Goal: Find specific page/section

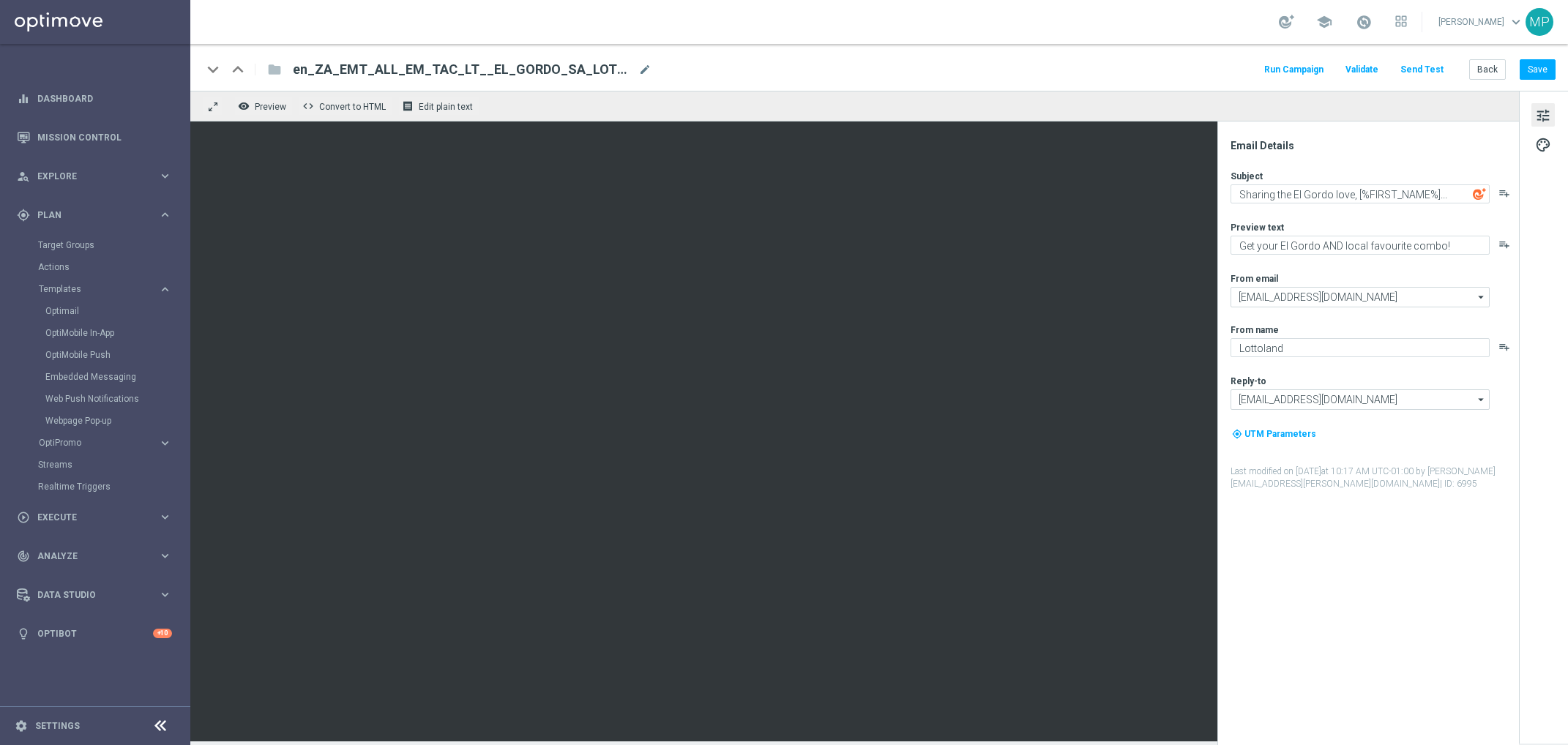
click at [66, 319] on div "Optimail" at bounding box center [117, 311] width 143 height 22
click at [63, 317] on div "Optimail" at bounding box center [117, 311] width 143 height 22
click at [62, 317] on div "Optimail" at bounding box center [117, 311] width 143 height 22
click at [62, 308] on link "Optimail" at bounding box center [99, 311] width 107 height 12
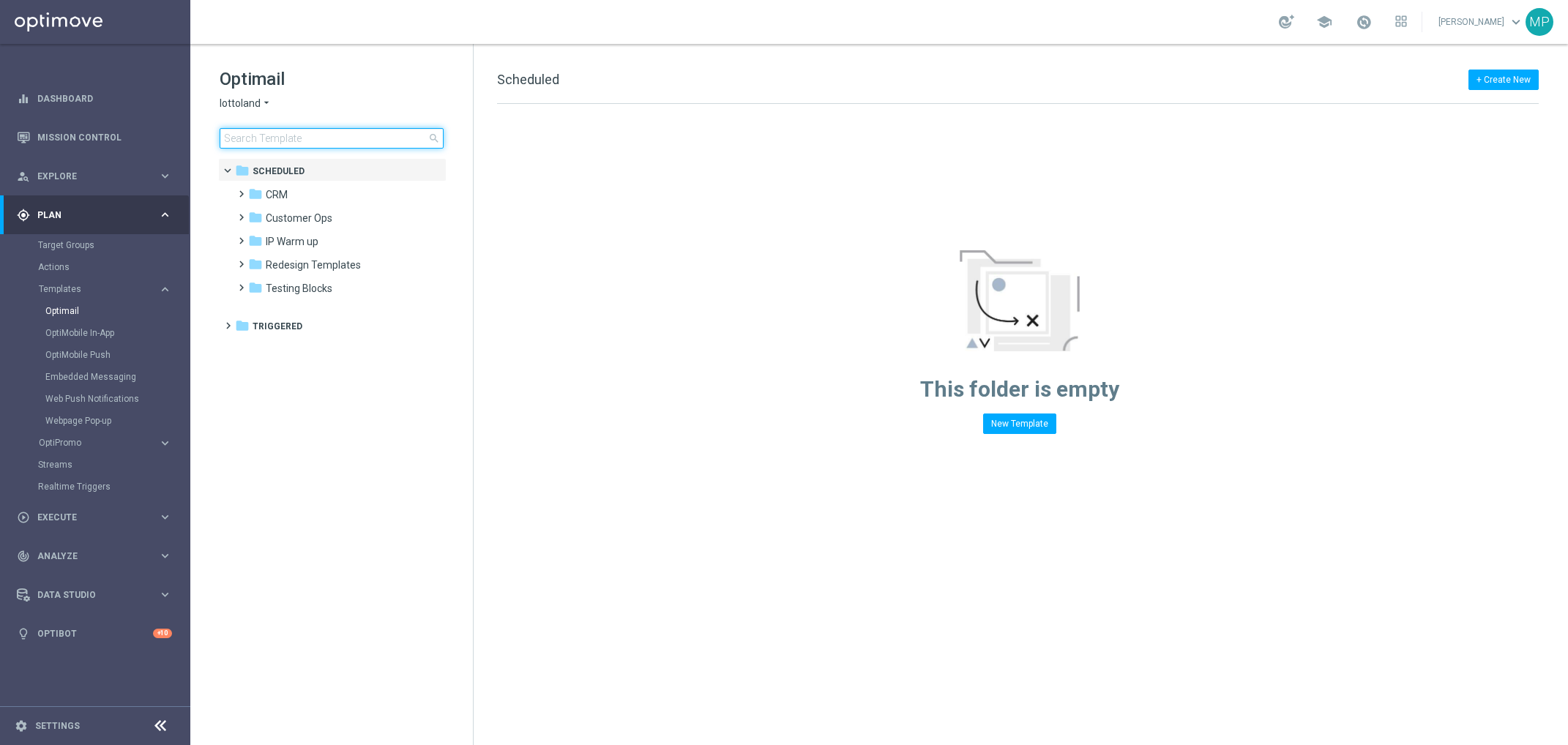
click at [311, 143] on input at bounding box center [332, 138] width 224 height 21
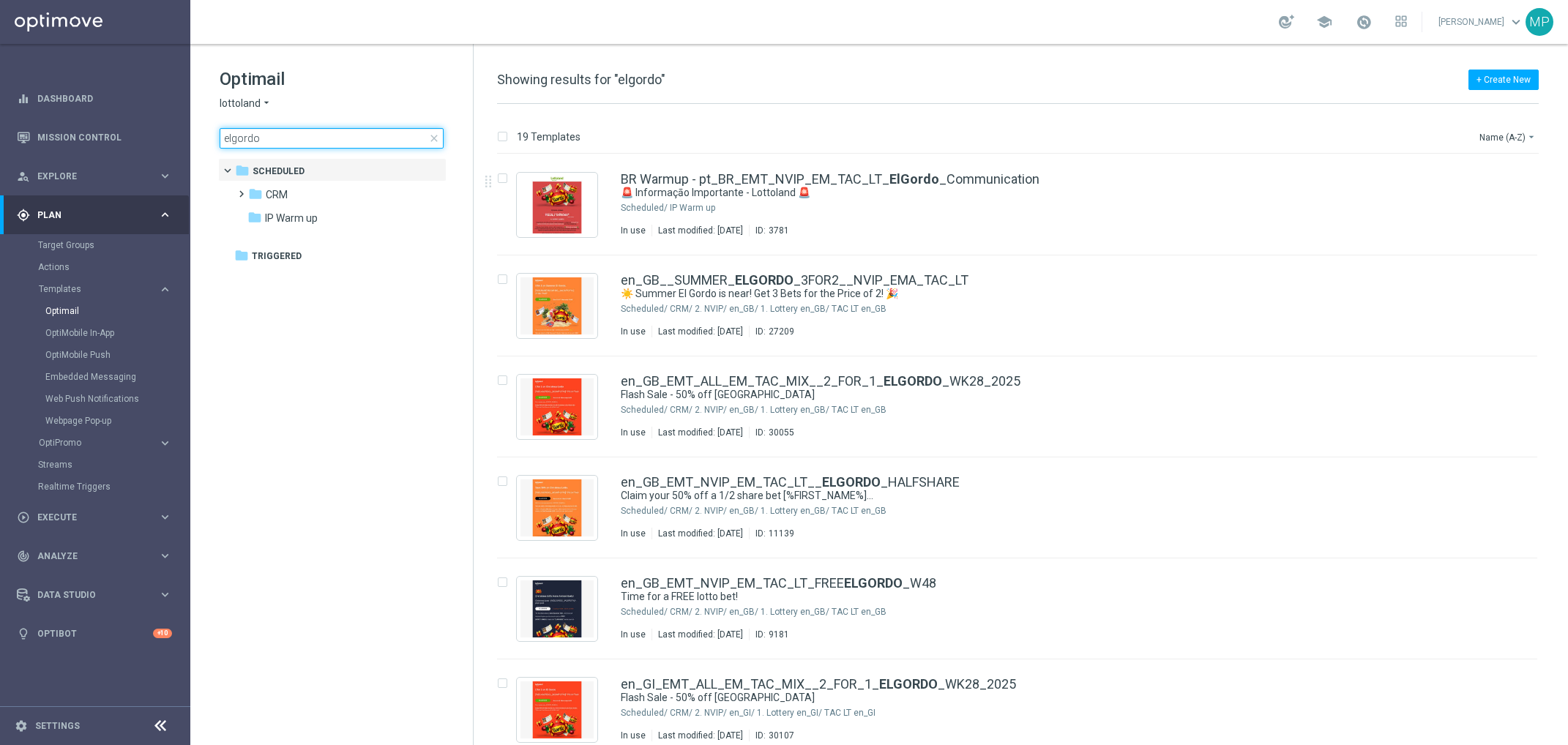
click at [332, 141] on input "elgordo" at bounding box center [332, 138] width 224 height 21
click at [303, 194] on div "folder CRM" at bounding box center [333, 195] width 169 height 17
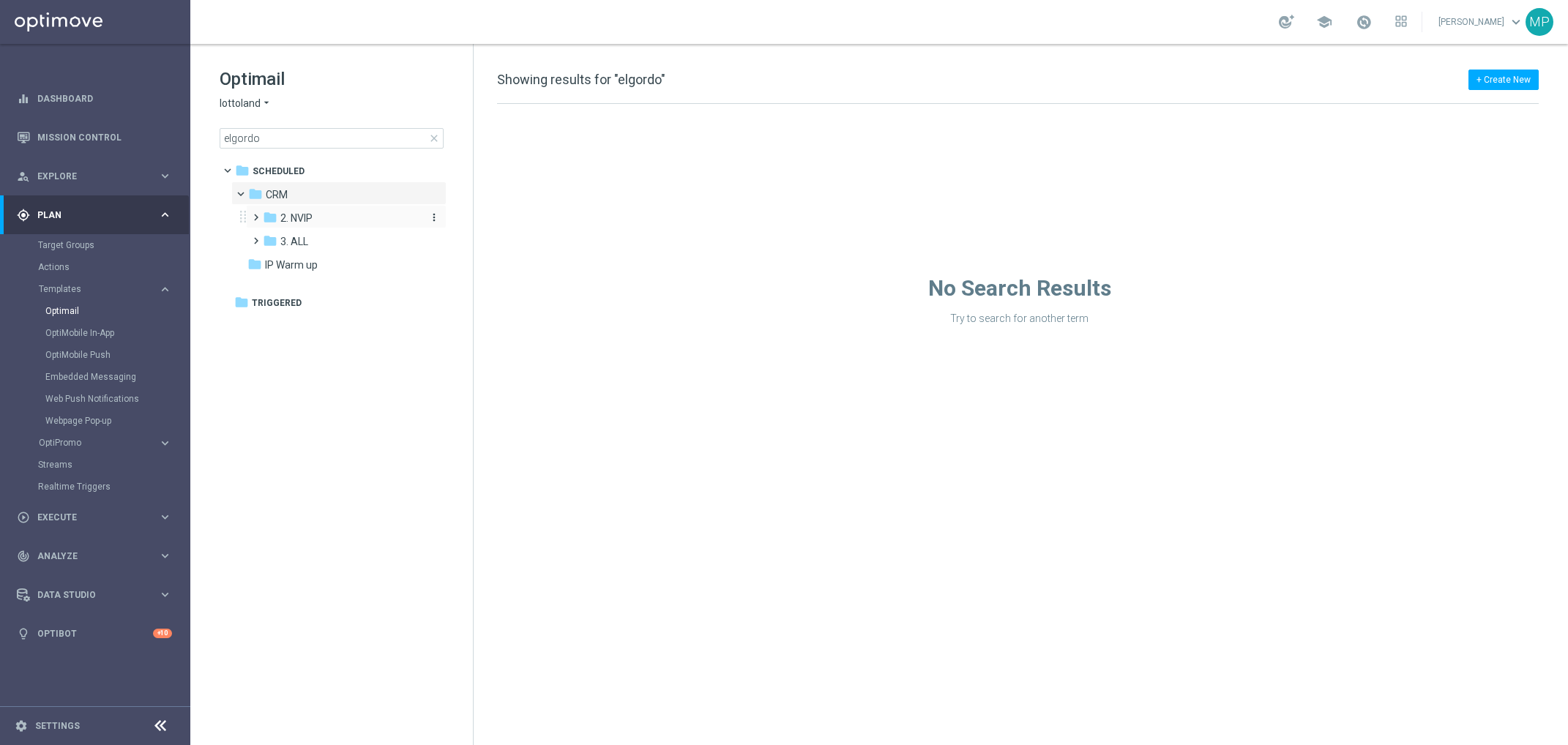
click at [319, 213] on div "folder 2. NVIP" at bounding box center [341, 219] width 156 height 17
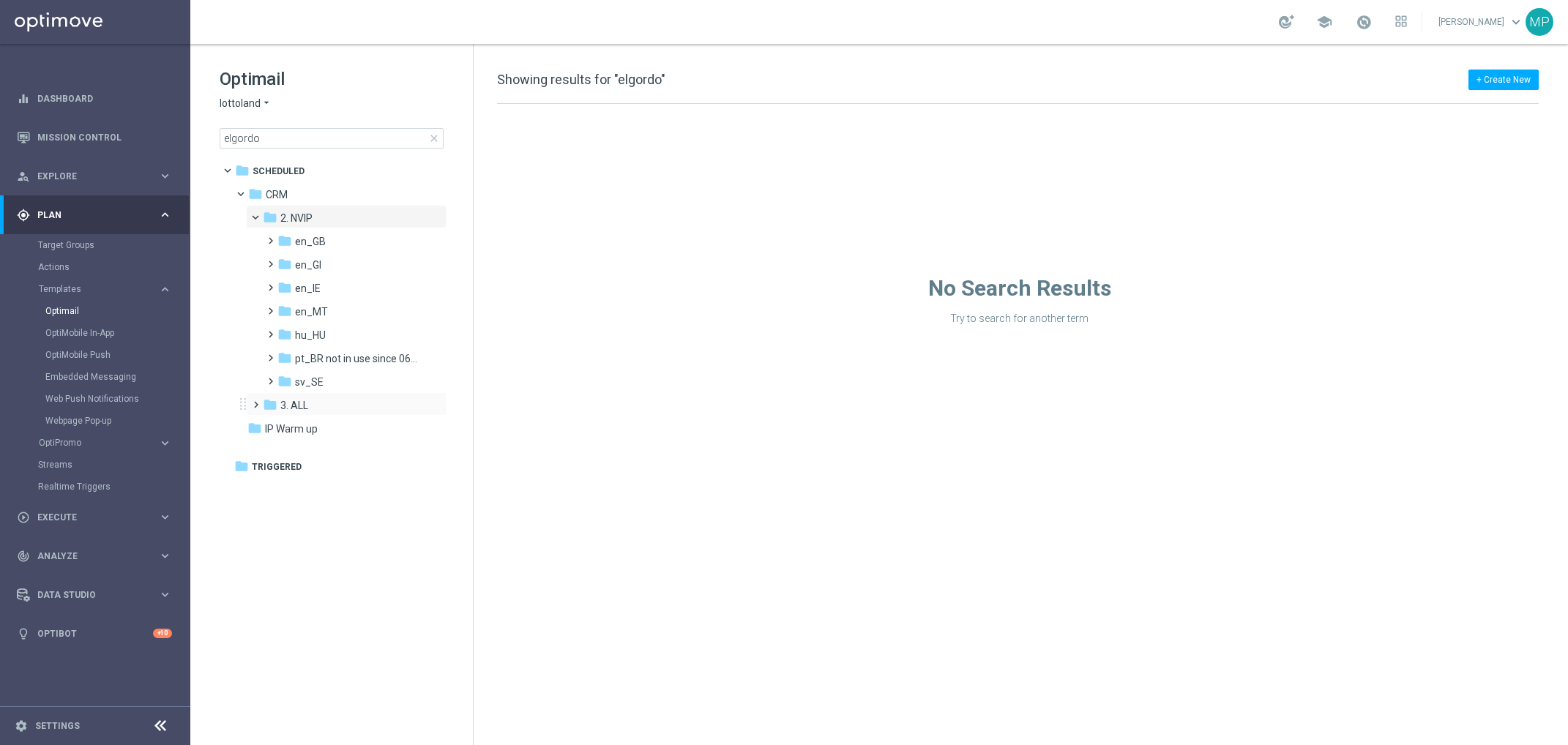
click at [332, 394] on div "folder 3. ALL more_vert" at bounding box center [347, 404] width 201 height 24
click at [268, 403] on icon "folder" at bounding box center [270, 404] width 15 height 15
click at [300, 138] on input "elgordo" at bounding box center [332, 138] width 224 height 21
click at [255, 141] on input "elgordo" at bounding box center [332, 138] width 224 height 21
click at [231, 137] on input "elgordo" at bounding box center [332, 138] width 224 height 21
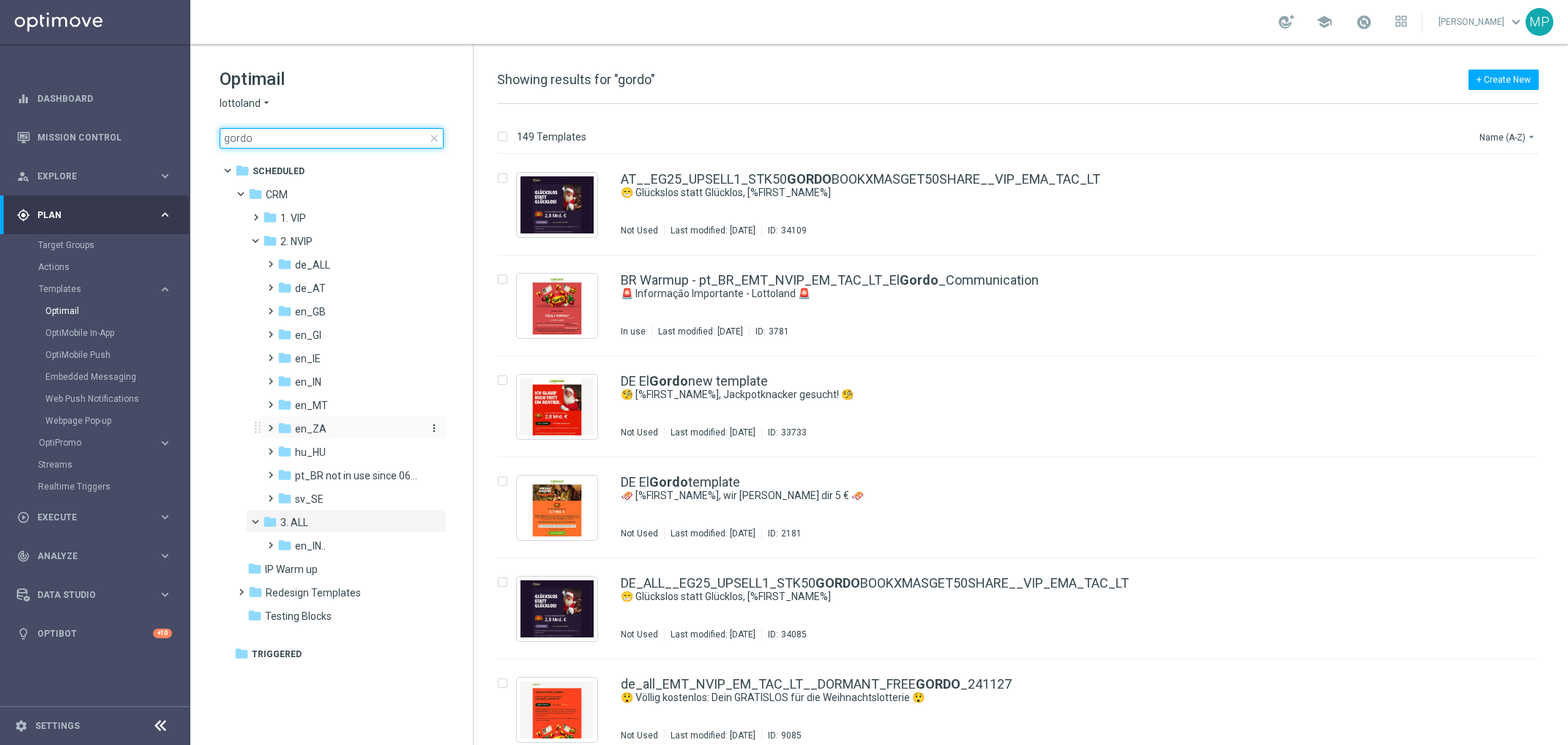
type input "gordo"
click at [343, 434] on div "folder en_ZA" at bounding box center [349, 429] width 143 height 17
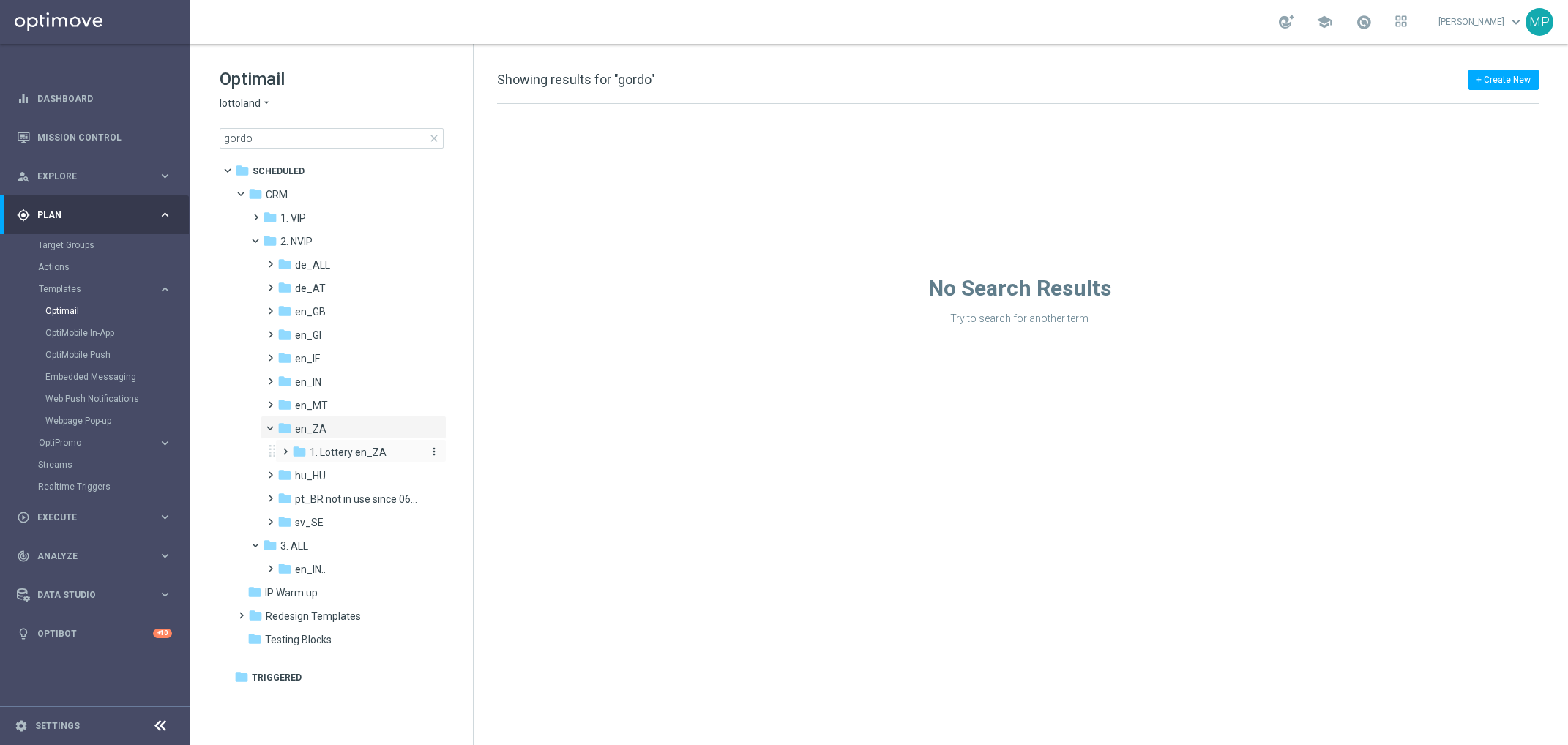
click at [337, 446] on span "1. Lottery en_ZA" at bounding box center [348, 452] width 76 height 13
click at [366, 475] on span "TAC LT en_ZA" at bounding box center [356, 475] width 66 height 13
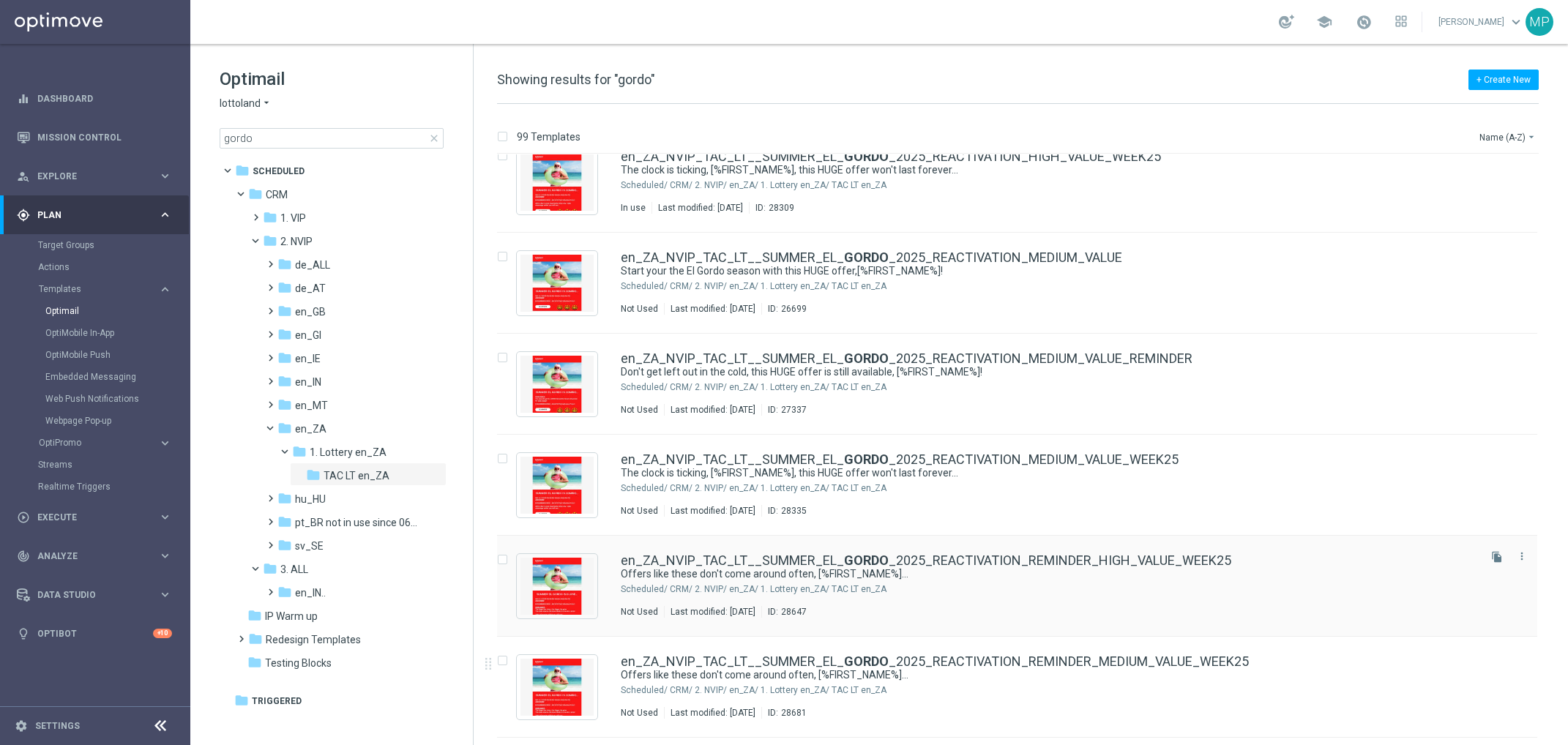
scroll to position [8015, 0]
